Goal: Task Accomplishment & Management: Manage account settings

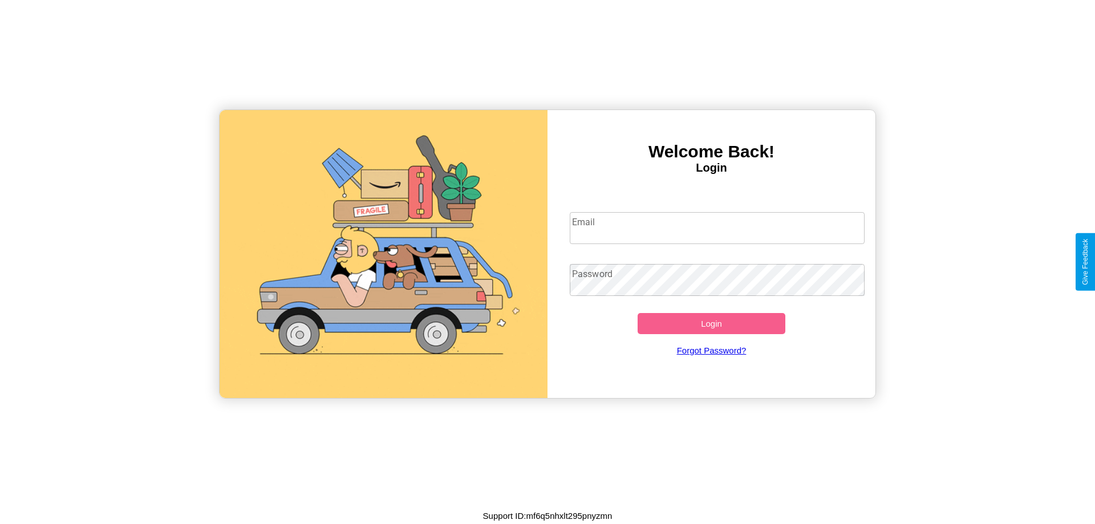
click at [717, 228] on input "Email" at bounding box center [718, 228] width 296 height 32
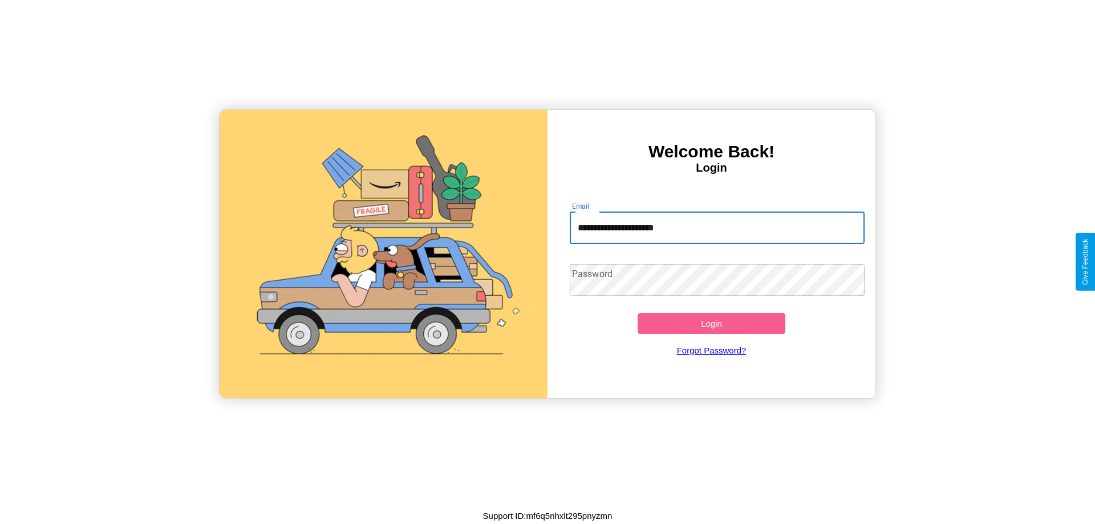
type input "**********"
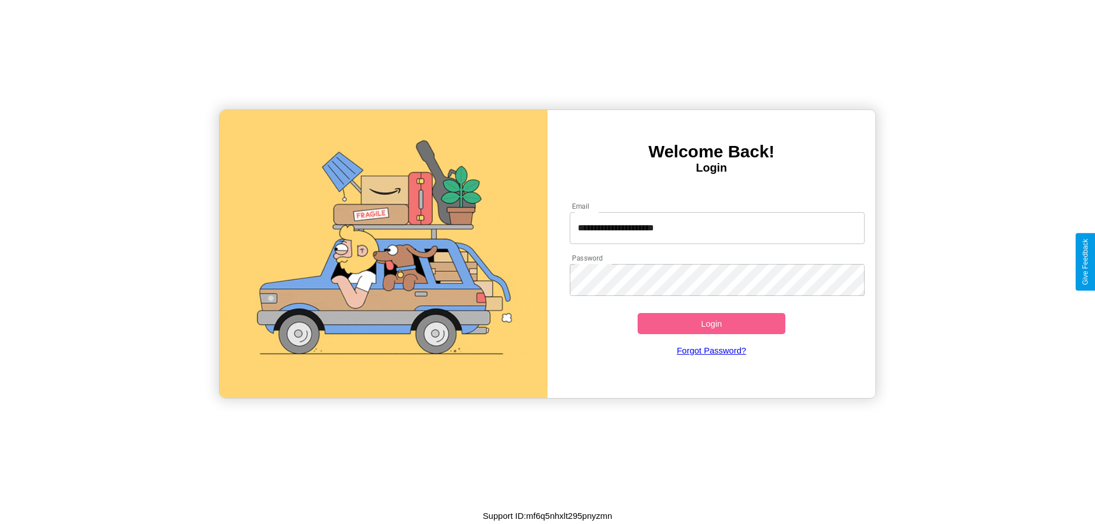
click at [711, 323] on button "Login" at bounding box center [712, 323] width 148 height 21
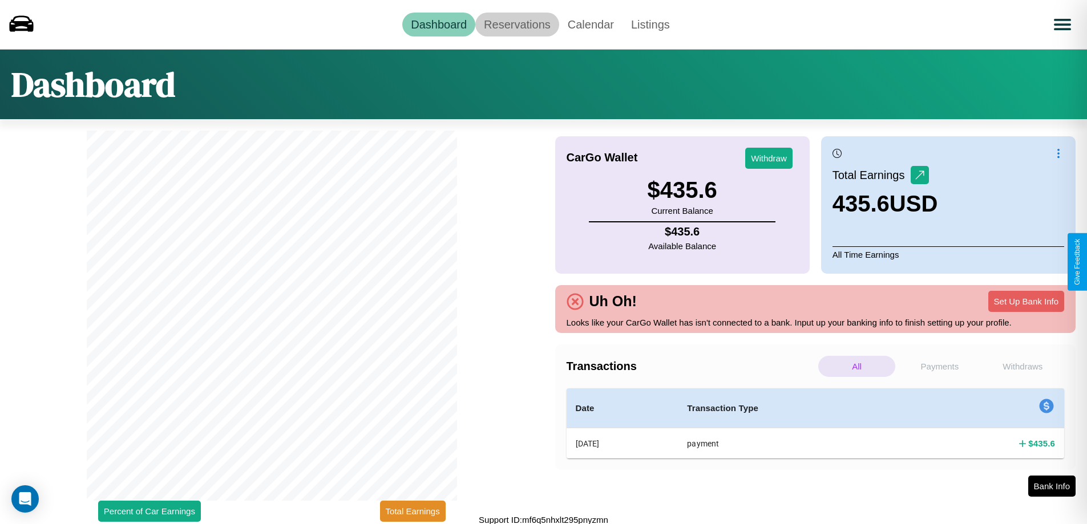
click at [517, 24] on link "Reservations" at bounding box center [517, 25] width 84 height 24
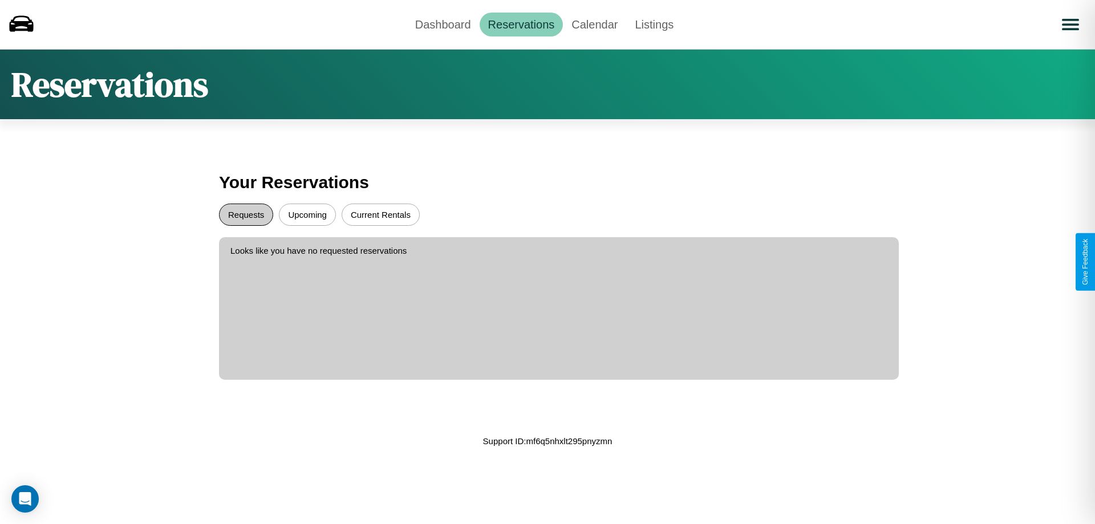
click at [246, 215] on button "Requests" at bounding box center [246, 215] width 54 height 22
click at [308, 215] on button "Upcoming" at bounding box center [307, 215] width 57 height 22
